Goal: Task Accomplishment & Management: Use online tool/utility

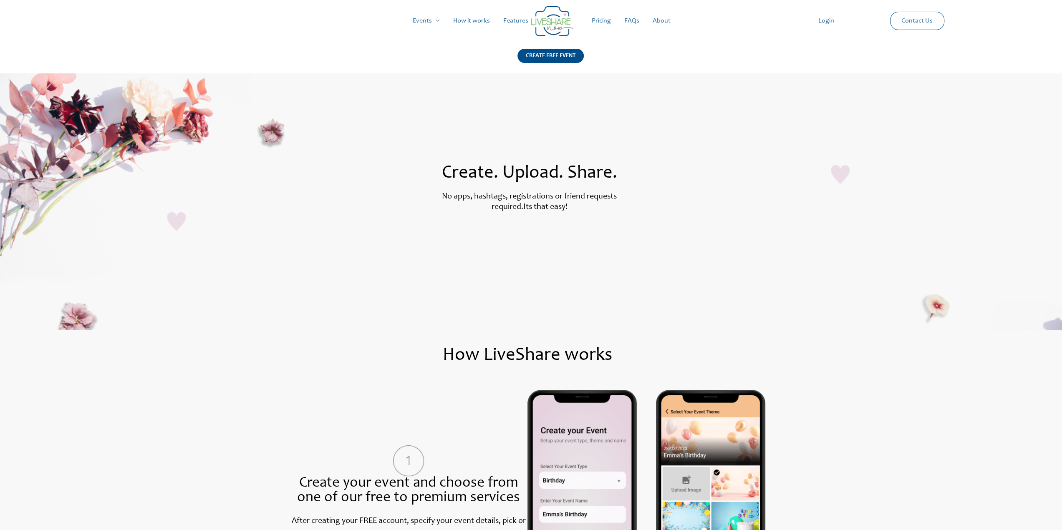
click at [600, 22] on link "Pricing" at bounding box center [601, 21] width 33 height 27
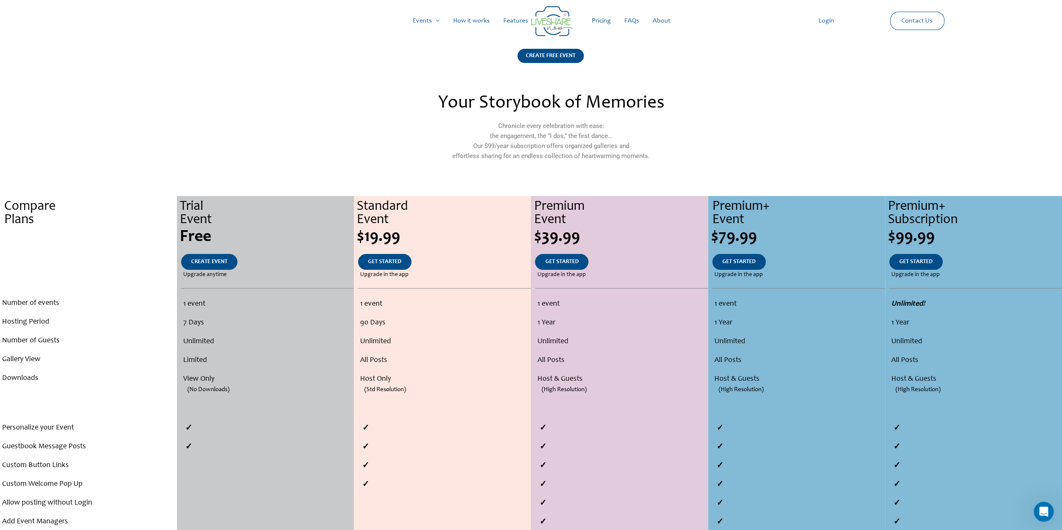
click at [556, 25] on img at bounding box center [552, 21] width 42 height 30
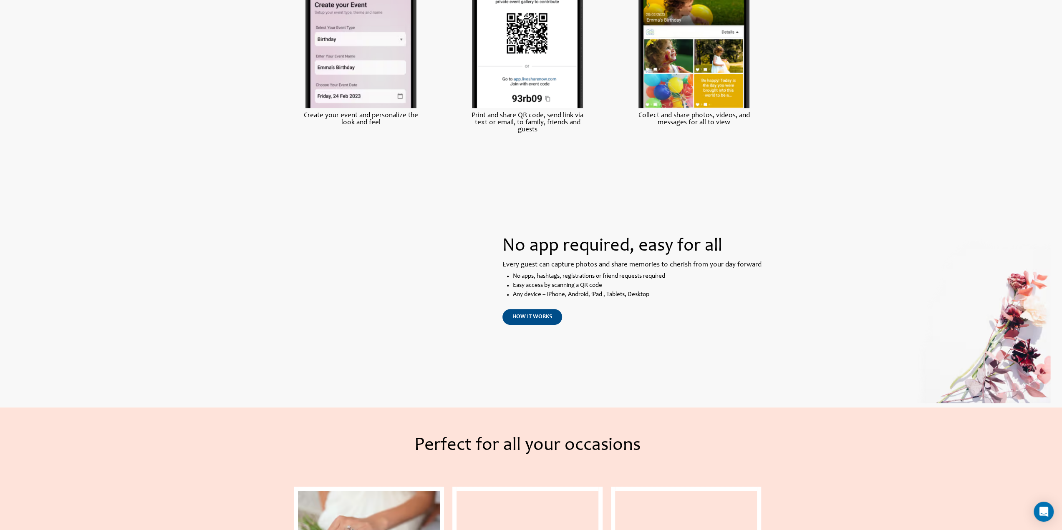
scroll to position [487, 0]
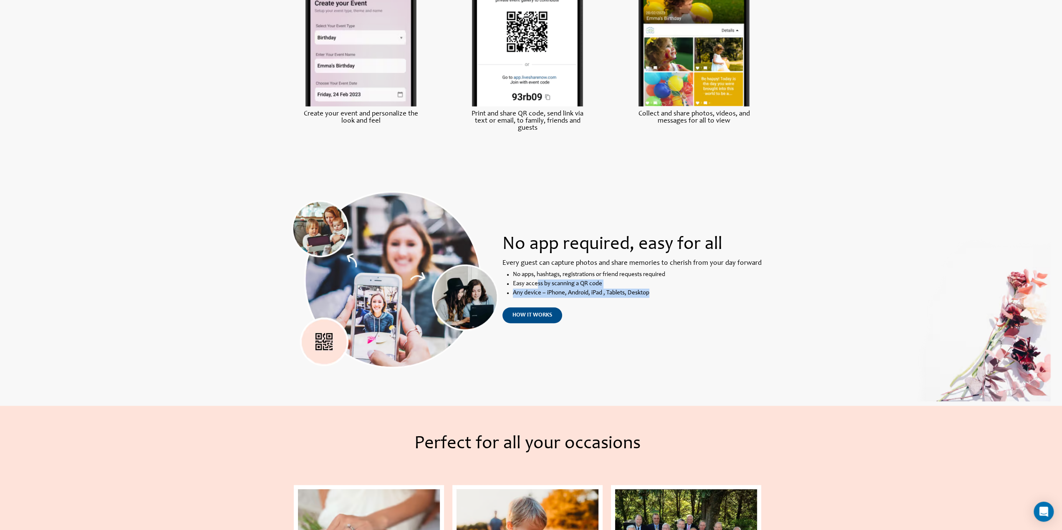
drag, startPoint x: 537, startPoint y: 285, endPoint x: 662, endPoint y: 298, distance: 126.3
click at [662, 298] on ul "No apps, hashtags, registrations or friend requests required Easy access by sca…" at bounding box center [638, 284] width 250 height 28
click at [662, 298] on li "Any device – iPhone, Android, iPad , Tablets , Desktop" at bounding box center [638, 293] width 250 height 9
click at [532, 317] on span "how it works" at bounding box center [532, 315] width 40 height 6
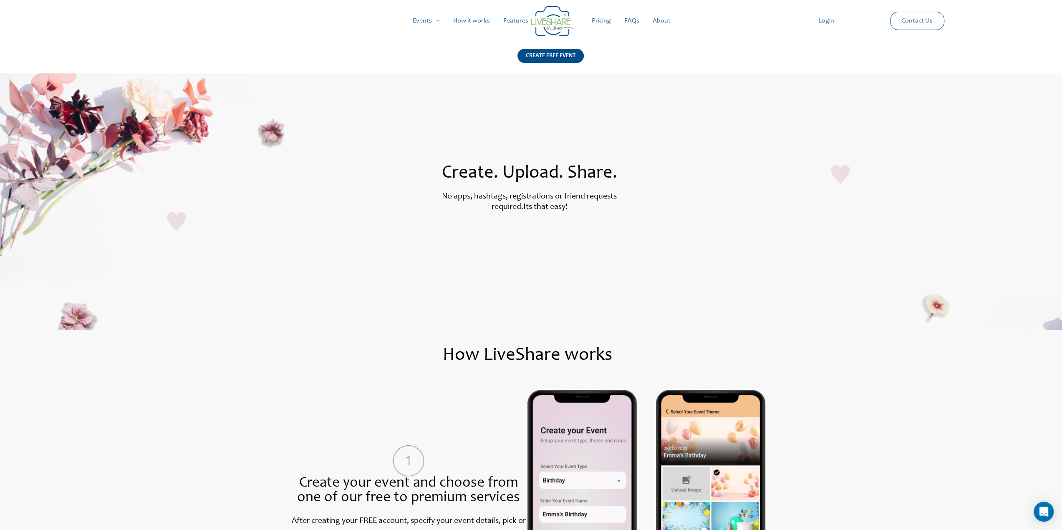
click at [601, 352] on h1 "How LiveShare works" at bounding box center [528, 356] width 834 height 18
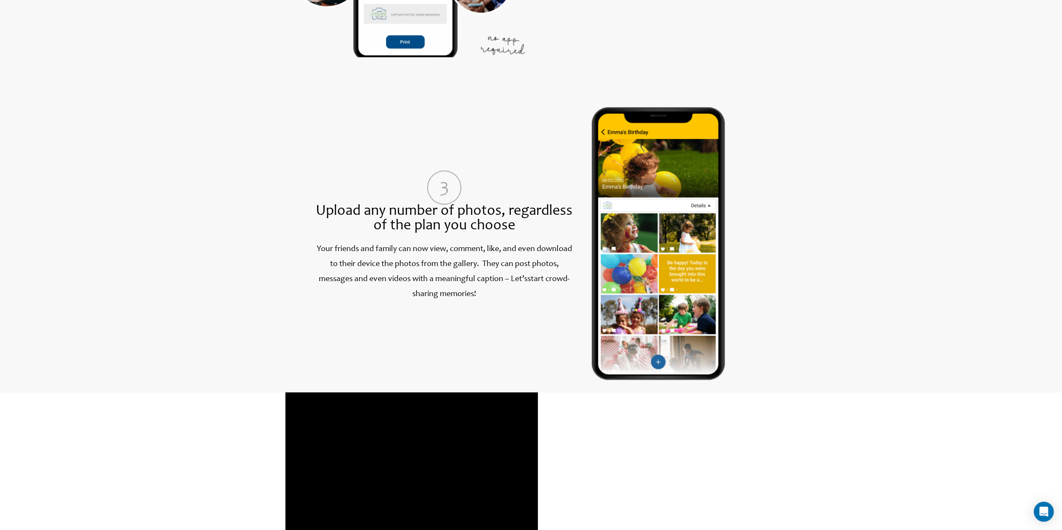
scroll to position [818, 0]
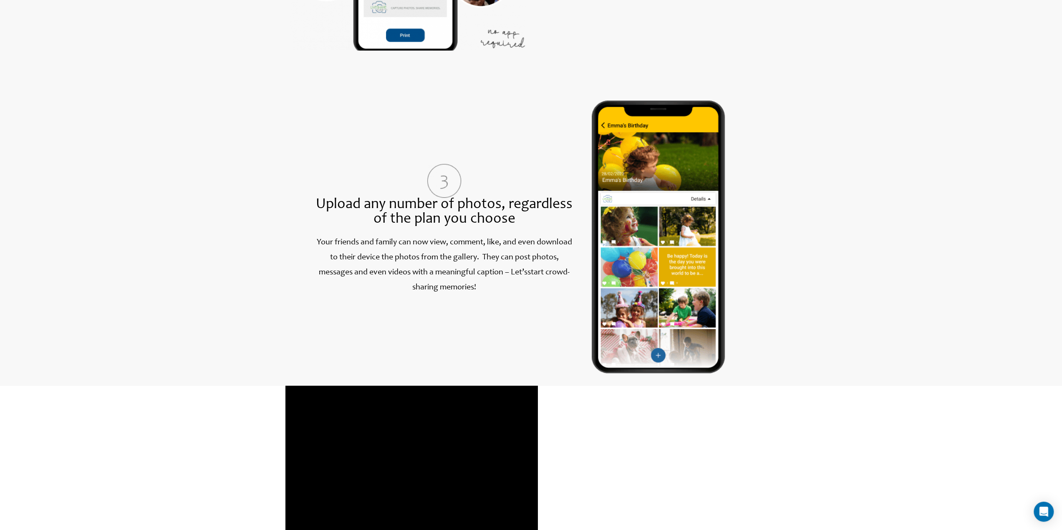
drag, startPoint x: 345, startPoint y: 235, endPoint x: 496, endPoint y: 296, distance: 162.6
click at [496, 296] on div "Upload any number of photos, regardless of the plan you choose Your friends and…" at bounding box center [444, 237] width 262 height 273
click at [496, 295] on p "Your friends and family can now view, comment, like, and even download to their…" at bounding box center [444, 265] width 262 height 60
drag, startPoint x: 415, startPoint y: 259, endPoint x: 510, endPoint y: 301, distance: 103.6
click at [510, 301] on div "Your friends and family can now view, comment, like, and even download to their…" at bounding box center [444, 272] width 262 height 75
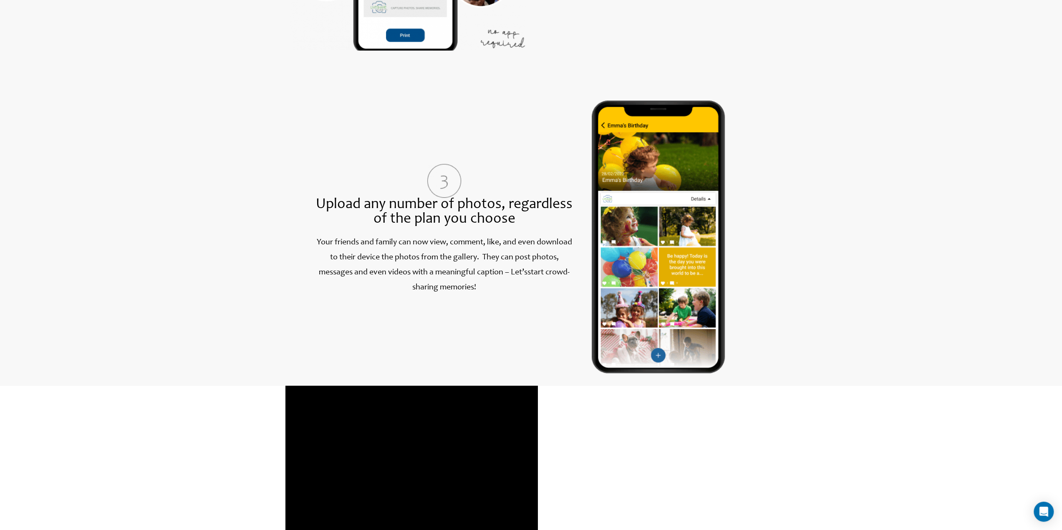
click at [510, 301] on div "Your friends and family can now view, comment, like, and even download to their…" at bounding box center [444, 272] width 262 height 75
drag, startPoint x: 510, startPoint y: 301, endPoint x: 353, endPoint y: 280, distance: 158.7
click at [353, 280] on div "Your friends and family can now view, comment, like, and even download to their…" at bounding box center [444, 272] width 262 height 75
click at [353, 280] on p "Your friends and family can now view, comment, like, and even download to their…" at bounding box center [444, 265] width 262 height 60
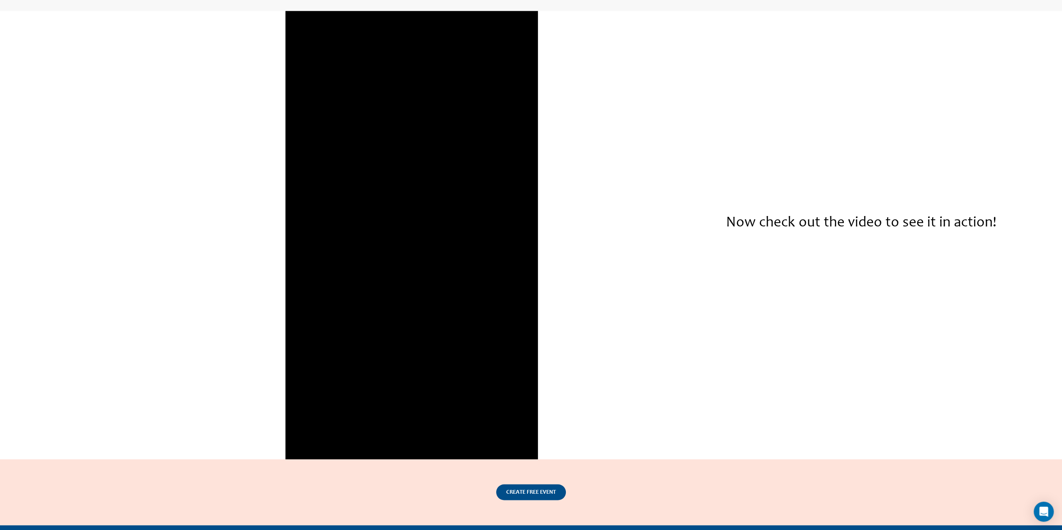
scroll to position [1186, 0]
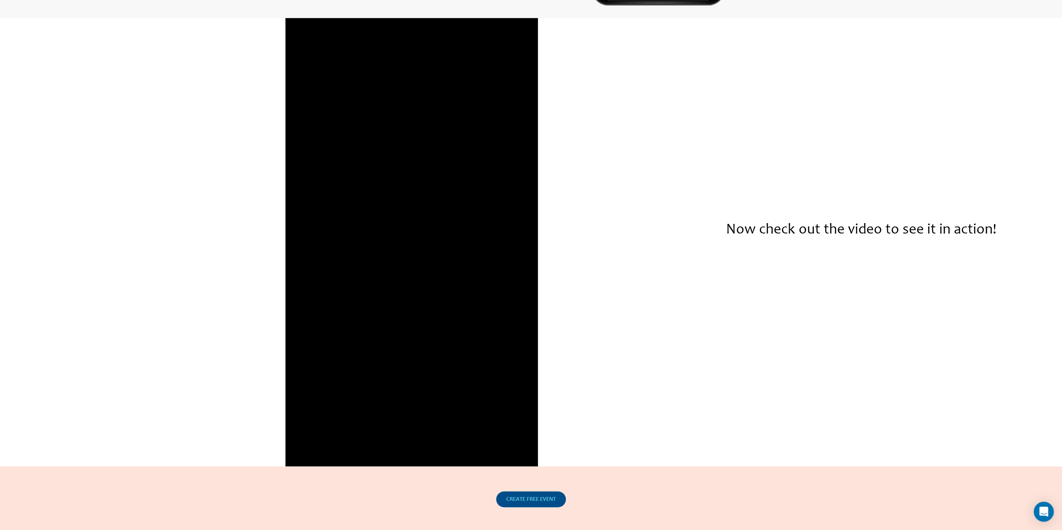
click at [526, 502] on span "CREATE FREE EVENT" at bounding box center [531, 499] width 50 height 6
